Goal: Transaction & Acquisition: Purchase product/service

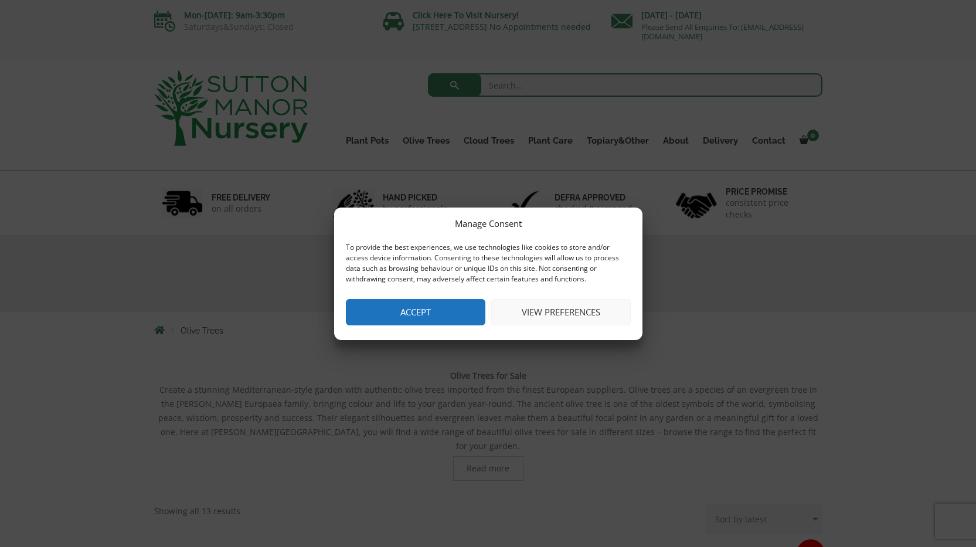
click at [428, 304] on button "Accept" at bounding box center [416, 312] width 140 height 26
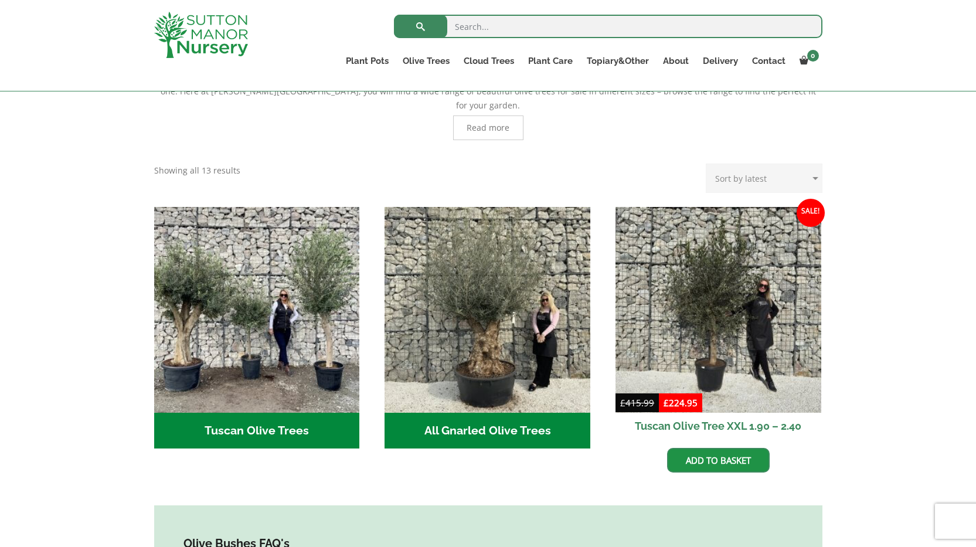
scroll to position [331, 0]
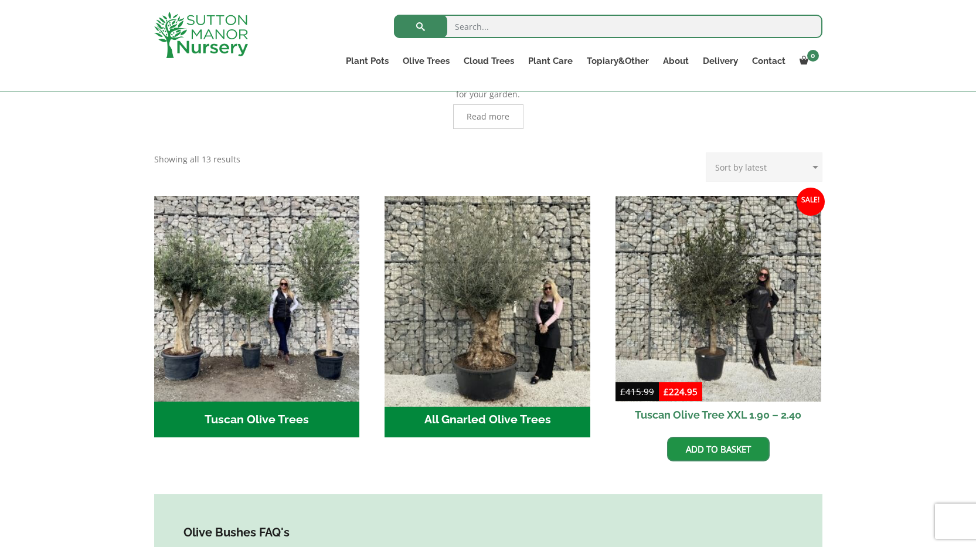
click at [476, 344] on img "Visit product category All Gnarled Olive Trees" at bounding box center [488, 299] width 216 height 216
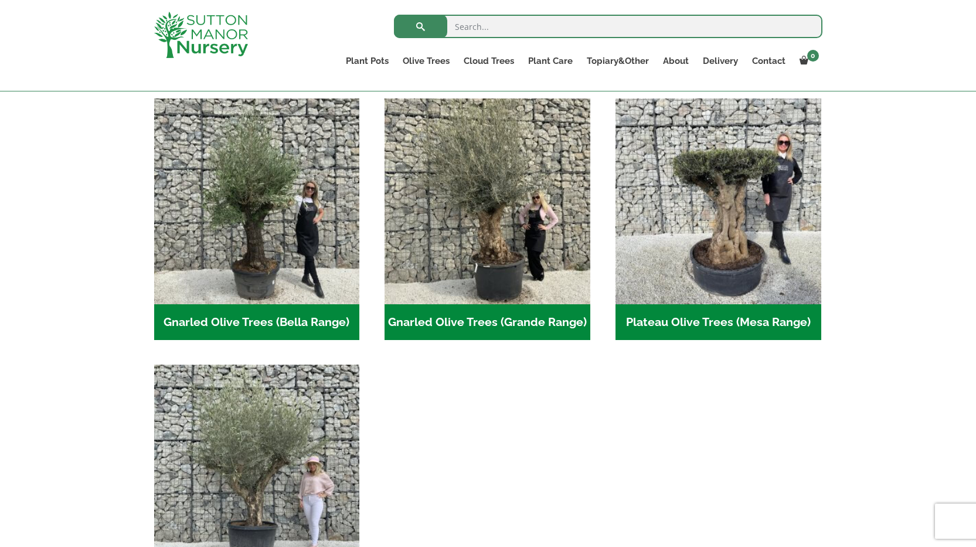
scroll to position [202, 0]
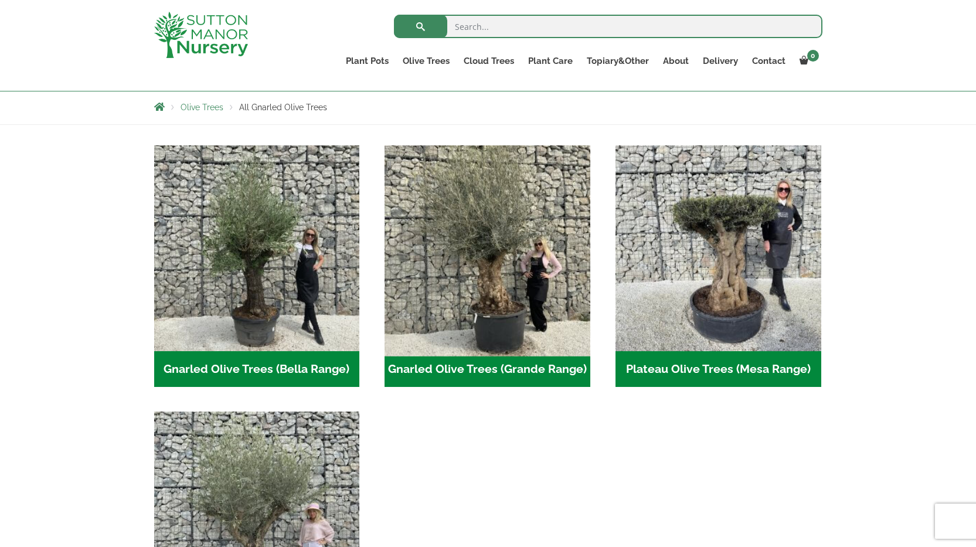
click at [483, 269] on img "Visit product category Gnarled Olive Trees (Grande Range)" at bounding box center [488, 248] width 216 height 216
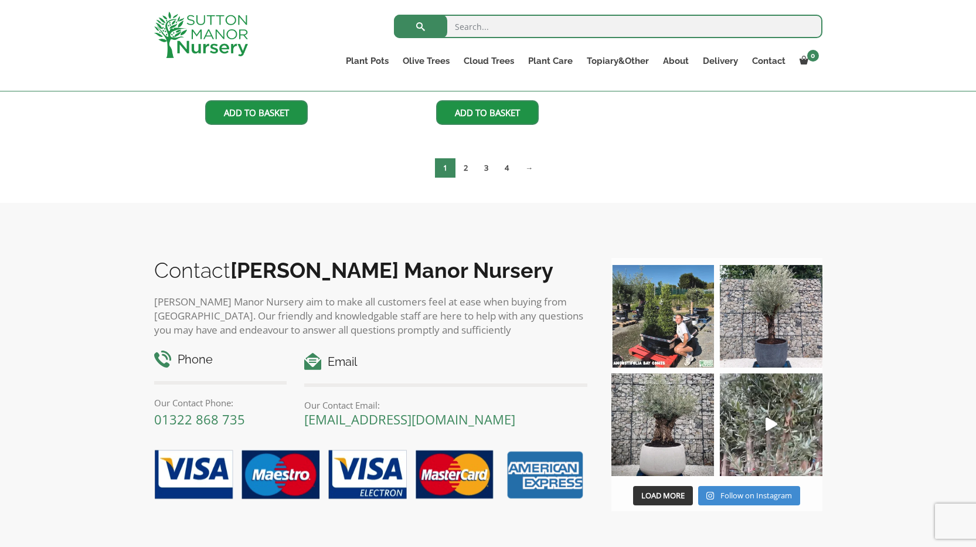
scroll to position [1975, 0]
